Goal: Task Accomplishment & Management: Manage account settings

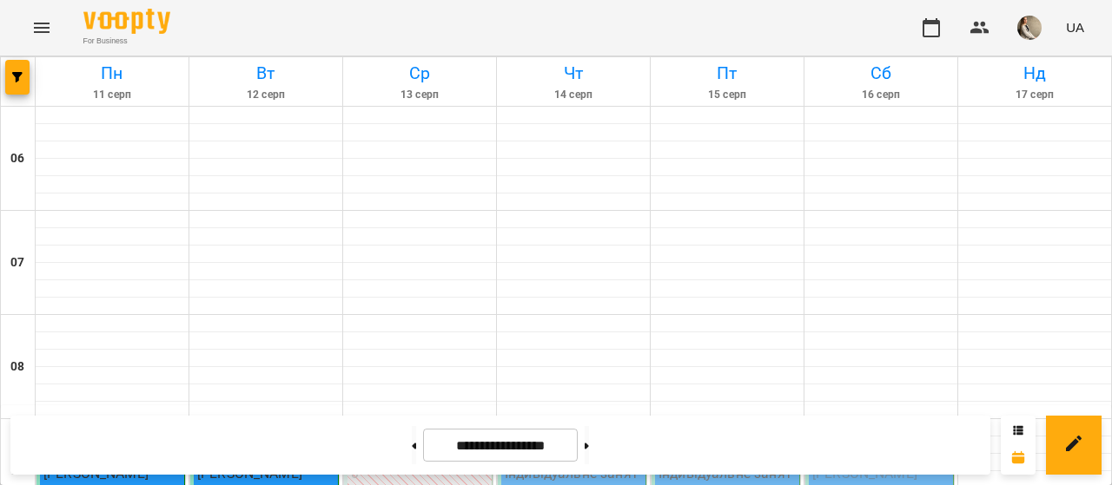
scroll to position [1397, 0]
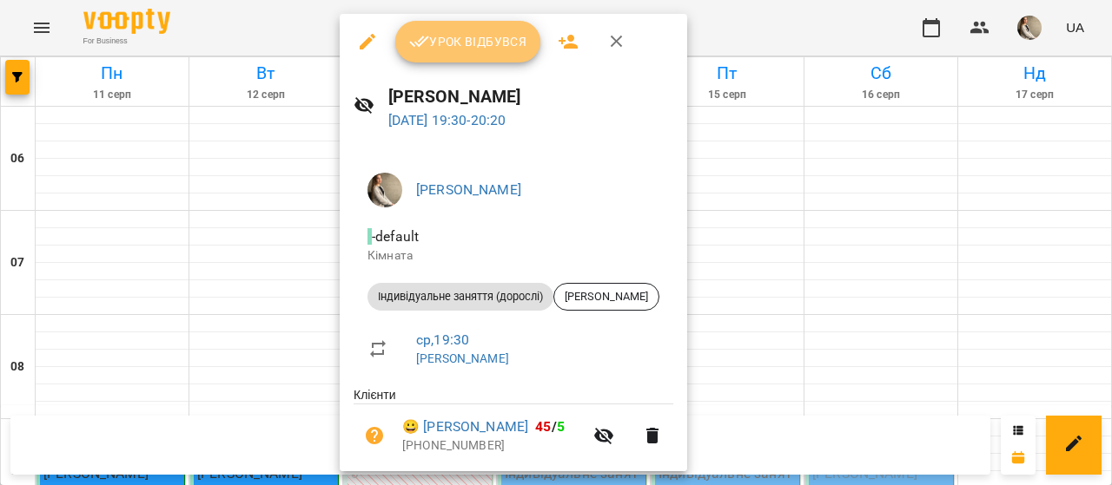
click at [445, 47] on span "Урок відбувся" at bounding box center [468, 41] width 118 height 21
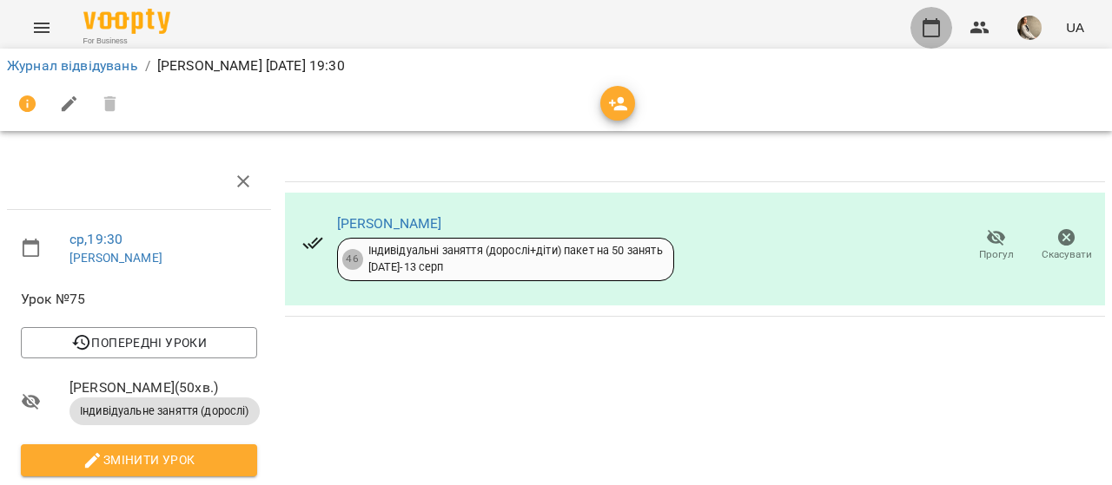
click at [934, 28] on icon "button" at bounding box center [931, 27] width 21 height 21
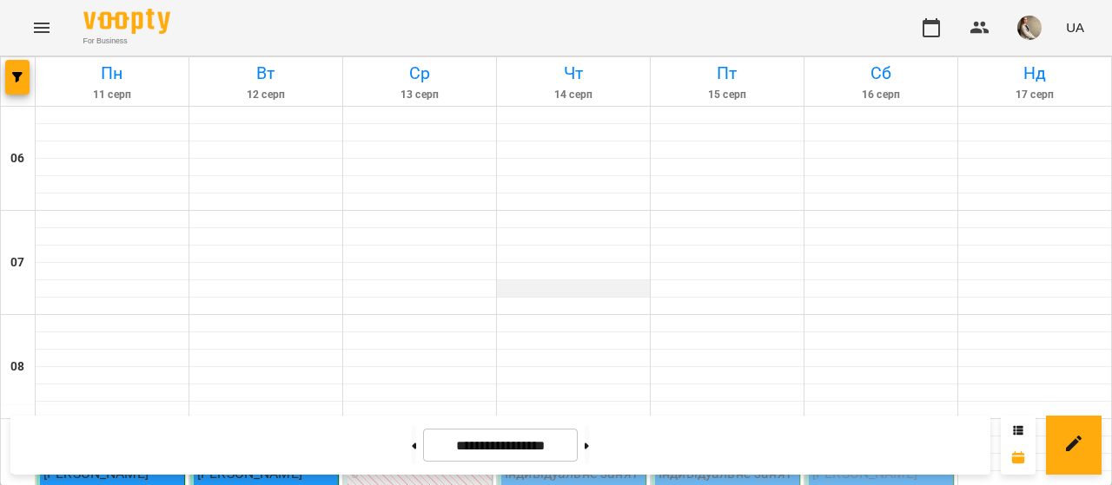
drag, startPoint x: 667, startPoint y: 341, endPoint x: 594, endPoint y: 288, distance: 90.2
click at [594, 288] on div at bounding box center [573, 289] width 153 height 17
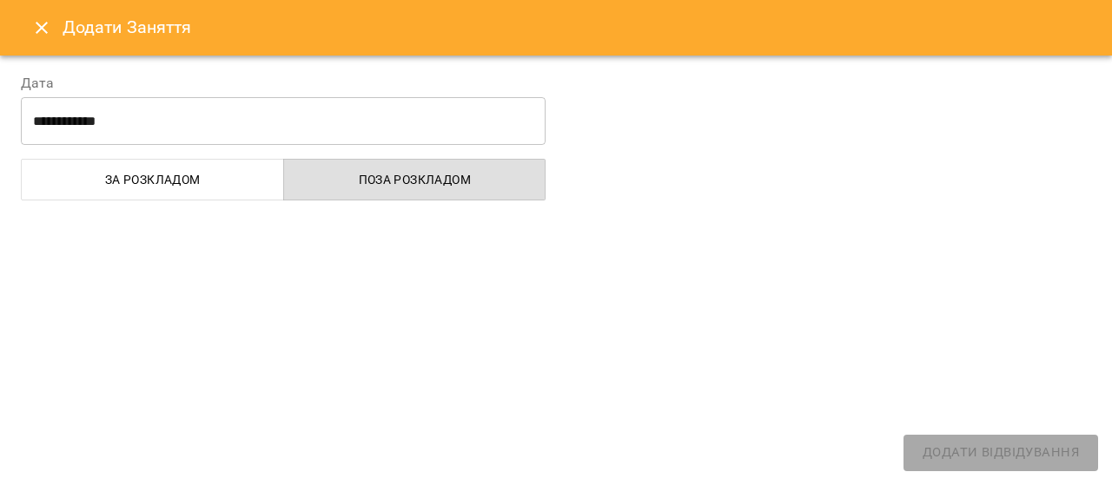
select select "**********"
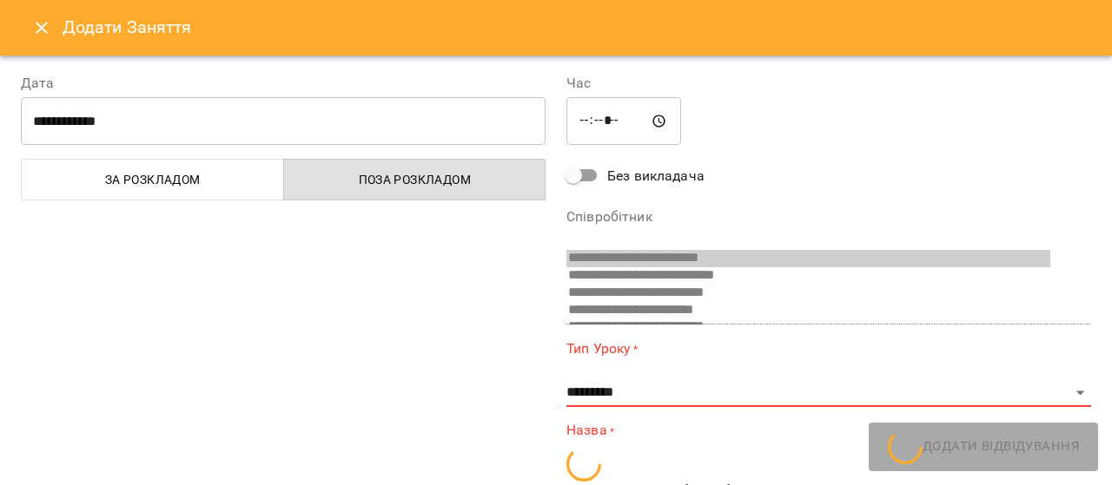
scroll to position [373, 0]
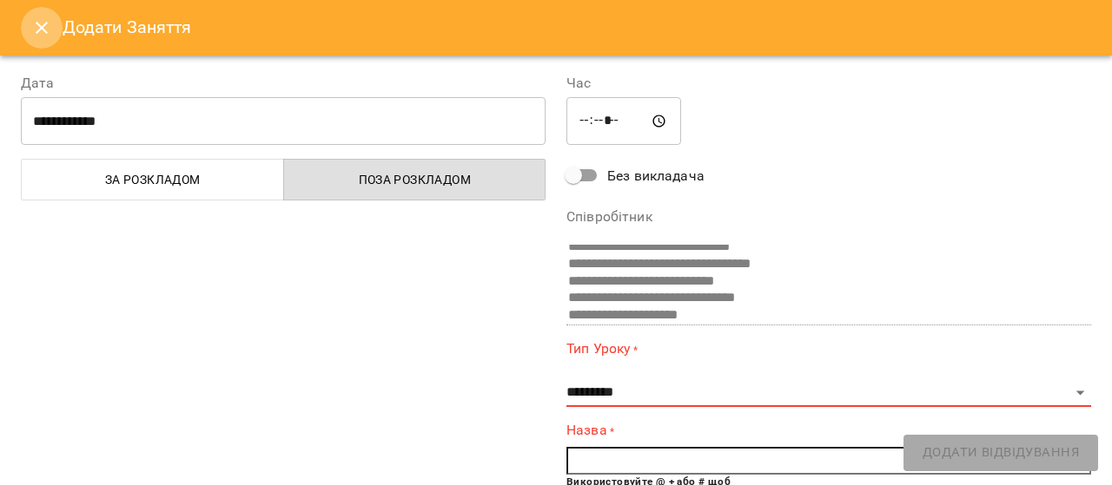
click at [49, 25] on icon "Close" at bounding box center [41, 27] width 21 height 21
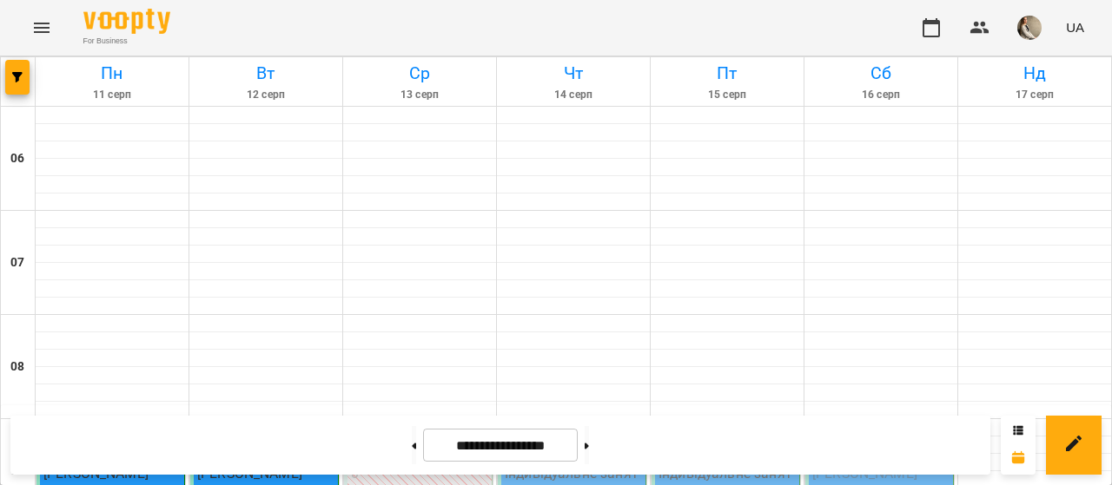
scroll to position [266, 0]
